Goal: Use online tool/utility: Utilize a website feature to perform a specific function

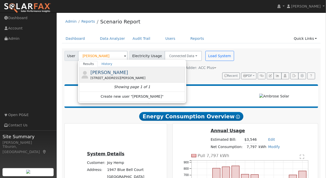
click at [109, 74] on span "[PERSON_NAME]" at bounding box center [109, 72] width 38 height 5
type input "[PERSON_NAME]"
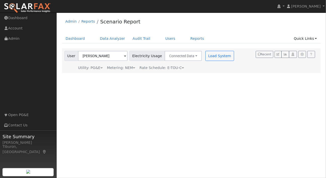
click at [128, 67] on div "Metering: NEM" at bounding box center [121, 67] width 28 height 5
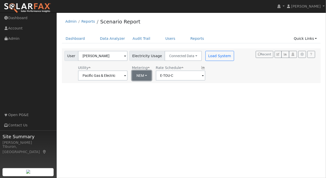
click at [136, 74] on button "NEM" at bounding box center [142, 75] width 20 height 10
click at [145, 94] on link "NBT" at bounding box center [145, 93] width 35 height 7
type input "E-ELEC"
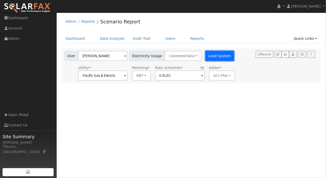
click at [216, 54] on button "Load System" at bounding box center [219, 56] width 29 height 10
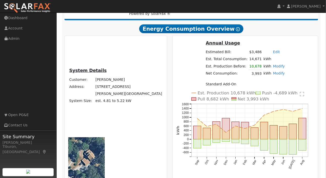
scroll to position [107, 0]
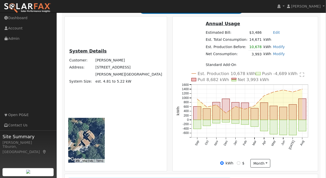
click at [273, 56] on link "Modify" at bounding box center [279, 54] width 12 height 4
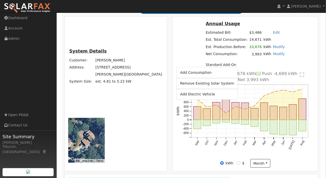
click at [245, 84] on div "Est. Production 10,678 kWh Push -4,689 kWh Pull 8,682 kWh Net 3,993 kWh Sep Oct…" at bounding box center [245, 120] width 144 height 96
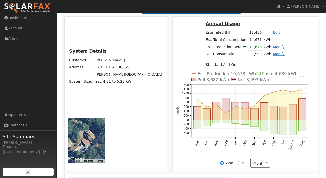
click at [273, 56] on link "Modify" at bounding box center [279, 54] width 12 height 4
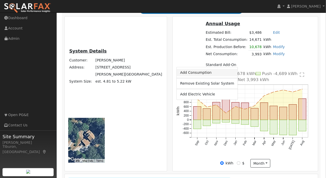
click at [210, 72] on link "Add Consumption" at bounding box center [207, 72] width 61 height 7
type input "3993"
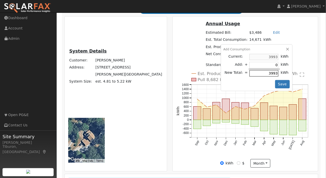
type input "9"
type input "4002"
type input "99"
type input "4092"
type input "999"
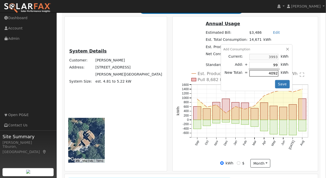
type input "4992"
type input "9997"
type input "13990"
type input "999"
type input "4992"
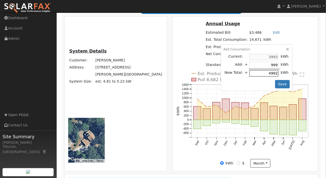
type input "99"
type input "4092"
type input "9"
type input "4002"
type input "99"
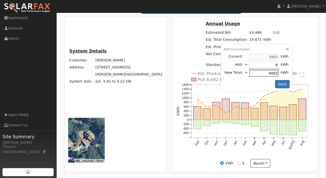
type input "4092"
type input "990"
type input "4983"
type input "99"
type input "4092"
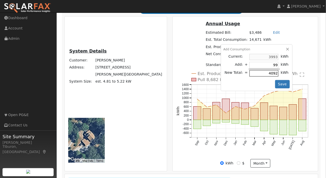
type input "9"
type input "4002"
type input "90"
type input "4083"
type input "900"
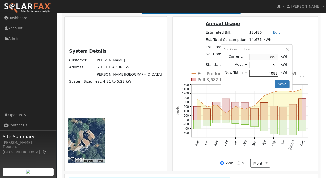
type input "4893"
type input "9007"
type input "13000"
type input "9007"
click at [275, 89] on button "Save" at bounding box center [282, 84] width 15 height 9
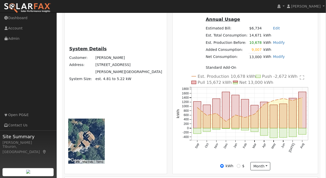
scroll to position [119, 0]
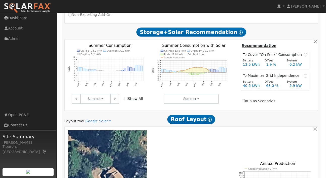
scroll to position [400, 0]
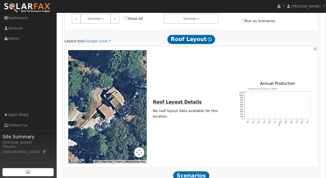
drag, startPoint x: 221, startPoint y: 140, endPoint x: 210, endPoint y: 137, distance: 11.3
click at [181, 76] on div "← Move left → Move right ↑ Move up ↓ Move down + Zoom in - Zoom out Home Jump l…" at bounding box center [191, 106] width 252 height 113
drag, startPoint x: 221, startPoint y: 140, endPoint x: 205, endPoint y: 137, distance: 16.1
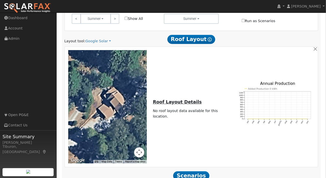
type input "64.6"
drag, startPoint x: 251, startPoint y: 156, endPoint x: 243, endPoint y: 155, distance: 7.9
type input "8"
drag, startPoint x: 262, startPoint y: 157, endPoint x: 256, endPoint y: 156, distance: 6.0
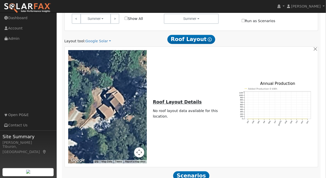
type input "16"
type input "24"
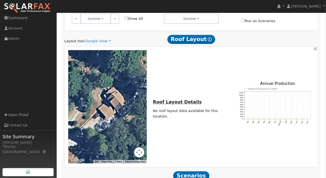
type input "$19,595"
type input "$19,200"
type input "$11,639"
type input "5.6"
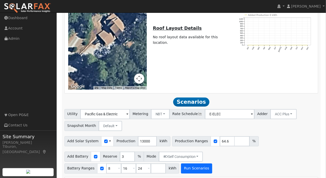
scroll to position [481, 0]
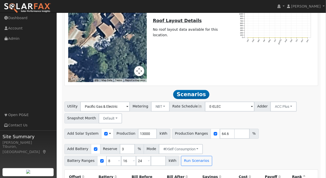
click at [171, 173] on th "Bill After" at bounding box center [171, 176] width 36 height 7
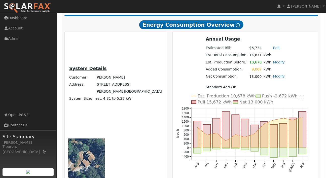
scroll to position [87, 0]
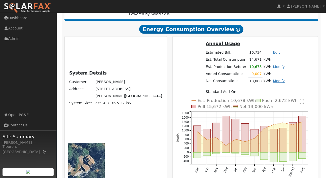
click at [273, 83] on link "Modify" at bounding box center [279, 81] width 12 height 4
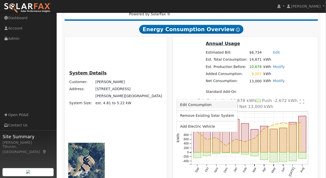
click at [213, 105] on link "Edit Consumption" at bounding box center [207, 104] width 61 height 7
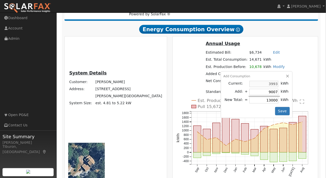
type input "6"
type input "3999"
type input "60"
type input "4053"
type input "600"
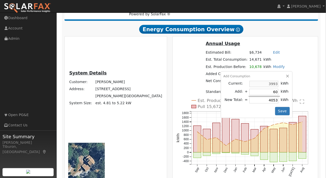
type input "4593"
type input "6007"
type input "10000"
type input "6007"
click at [275, 115] on button "Save" at bounding box center [282, 111] width 15 height 9
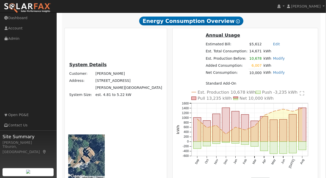
scroll to position [119, 0]
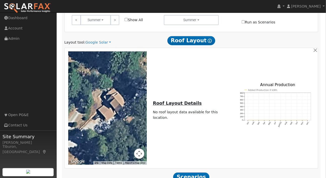
scroll to position [400, 0]
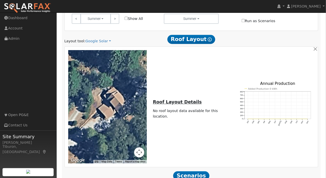
type input "$23,333"
type input "$12,760"
type input "6.7"
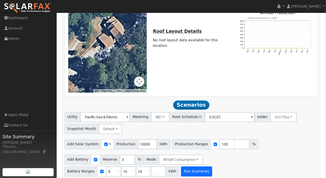
scroll to position [481, 0]
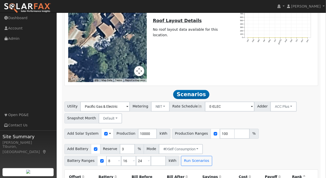
click at [176, 173] on th "Bill After" at bounding box center [171, 176] width 36 height 7
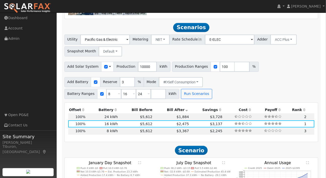
scroll to position [543, 0]
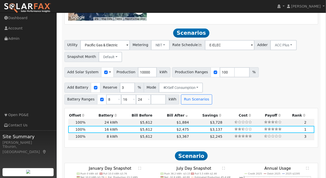
checkbox input "true"
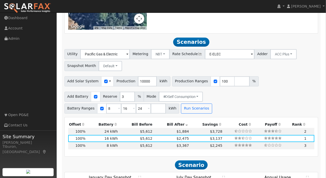
scroll to position [533, 0]
